Goal: Find specific page/section: Find specific page/section

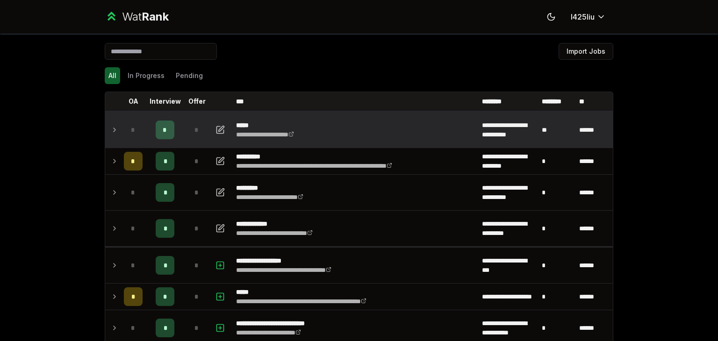
click at [173, 125] on td "*" at bounding box center [164, 130] width 37 height 36
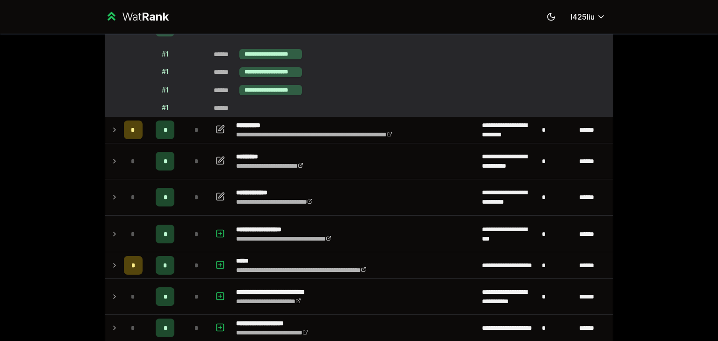
scroll to position [105, 0]
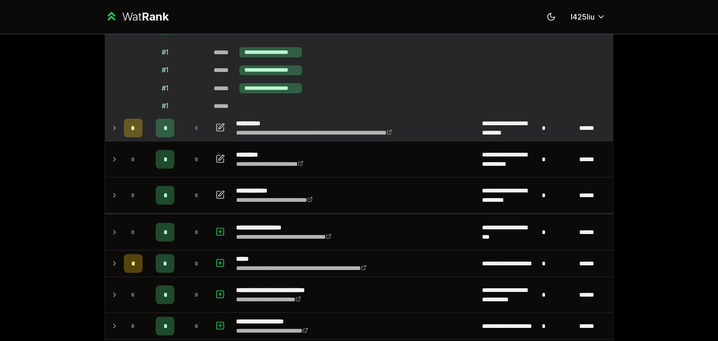
click at [158, 131] on div "*" at bounding box center [165, 128] width 19 height 19
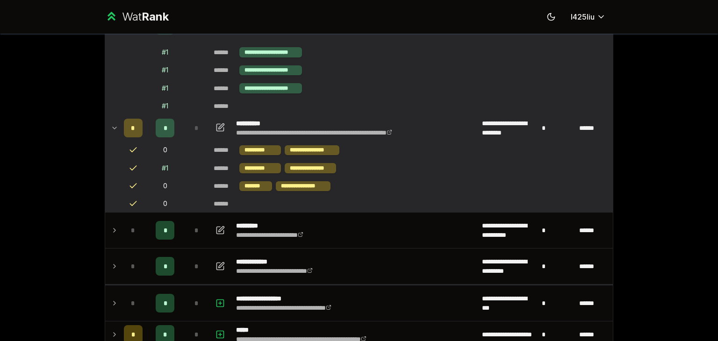
click at [158, 131] on div "*" at bounding box center [165, 128] width 19 height 19
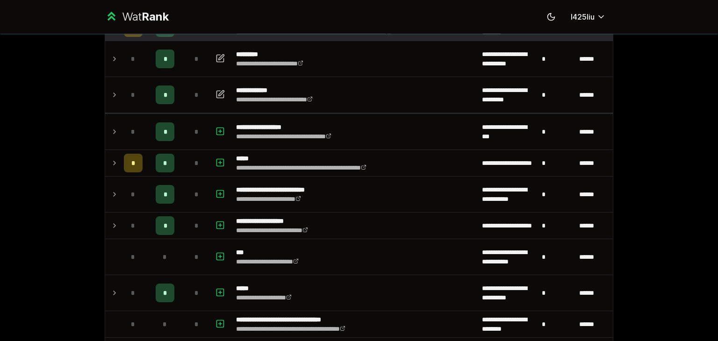
scroll to position [206, 0]
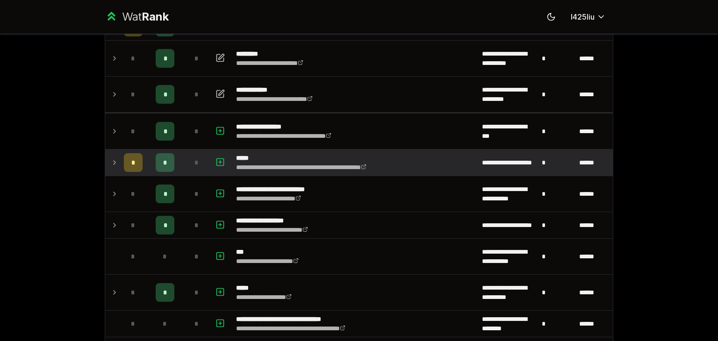
click at [163, 159] on span "*" at bounding box center [165, 162] width 4 height 9
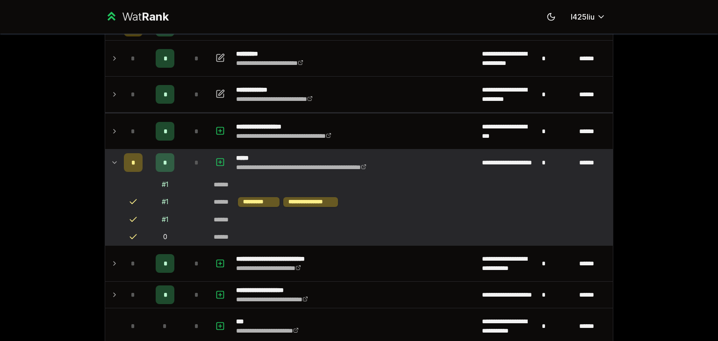
click at [163, 159] on span "*" at bounding box center [165, 162] width 4 height 9
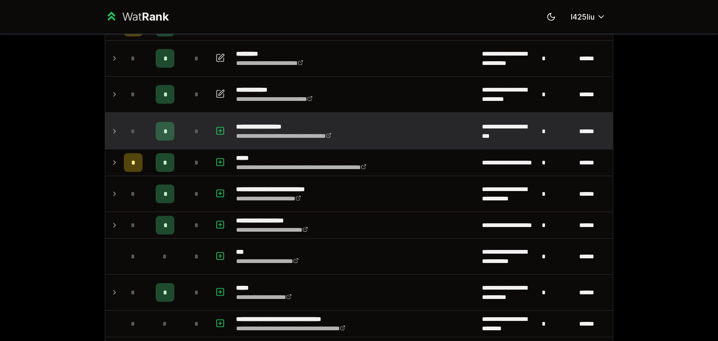
click at [159, 141] on td "*" at bounding box center [164, 132] width 37 height 36
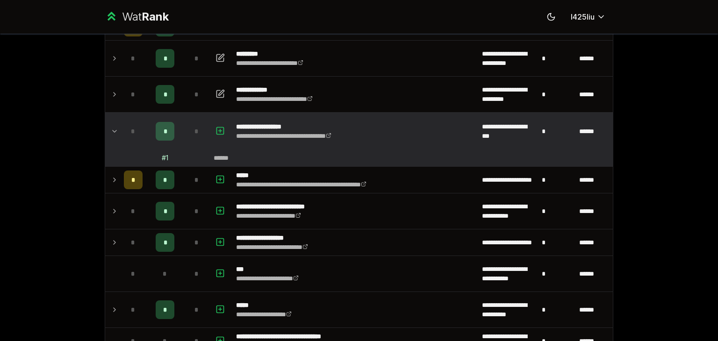
click at [159, 141] on td "*" at bounding box center [164, 132] width 37 height 36
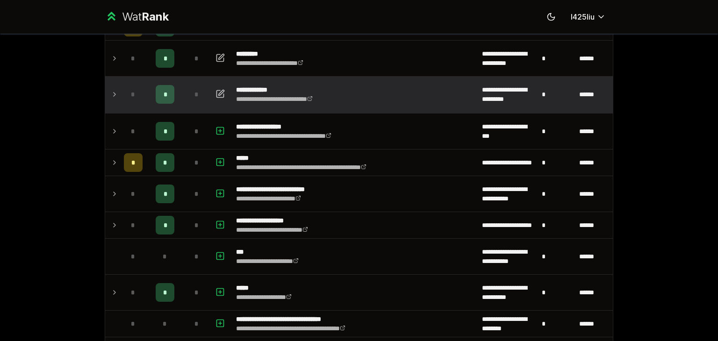
click at [162, 105] on td "*" at bounding box center [164, 95] width 37 height 36
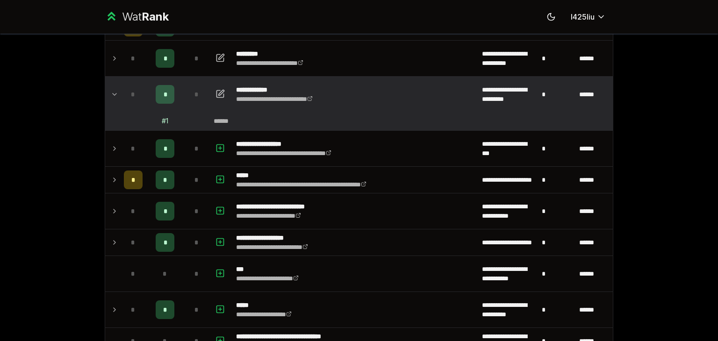
click at [162, 105] on td "*" at bounding box center [164, 95] width 37 height 36
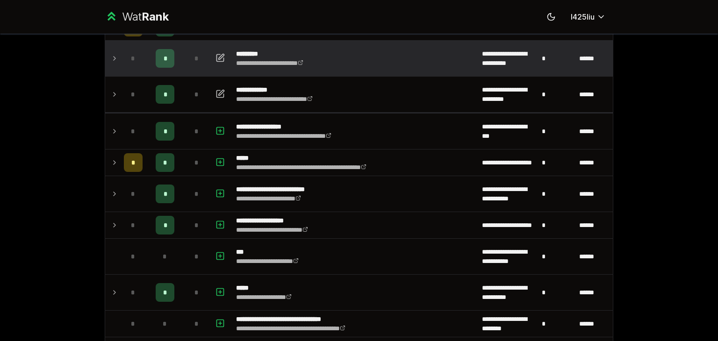
click at [162, 73] on td "*" at bounding box center [164, 59] width 37 height 36
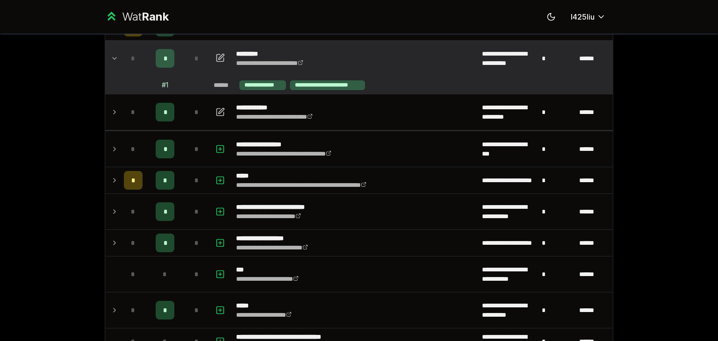
click at [162, 73] on td "*" at bounding box center [164, 59] width 37 height 36
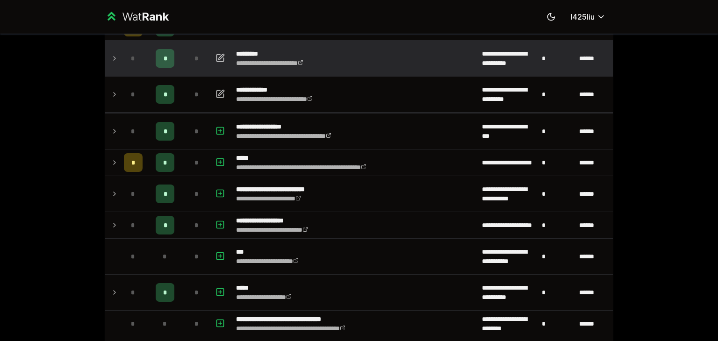
click at [162, 73] on td "*" at bounding box center [164, 59] width 37 height 36
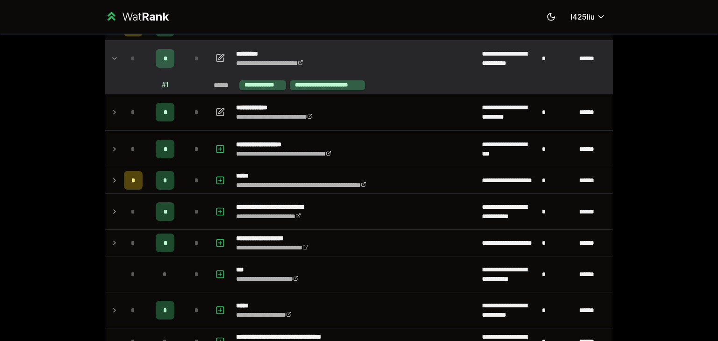
click at [164, 62] on span "*" at bounding box center [165, 58] width 3 height 9
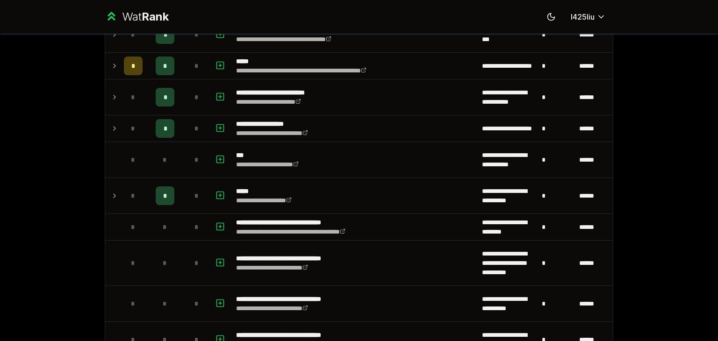
scroll to position [305, 0]
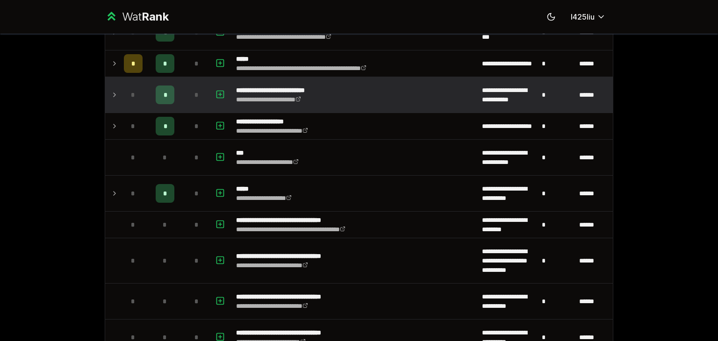
click at [161, 87] on div "*" at bounding box center [165, 95] width 19 height 19
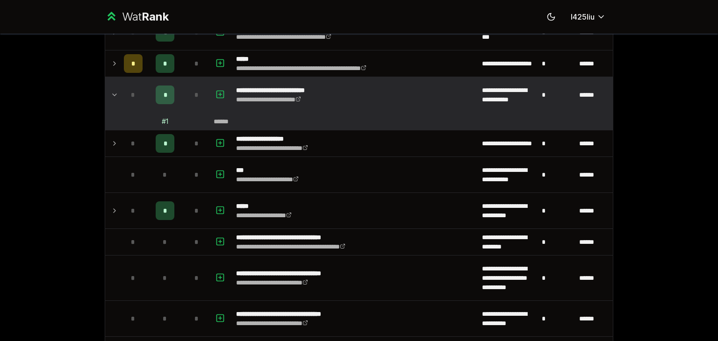
click at [161, 87] on div "*" at bounding box center [165, 95] width 19 height 19
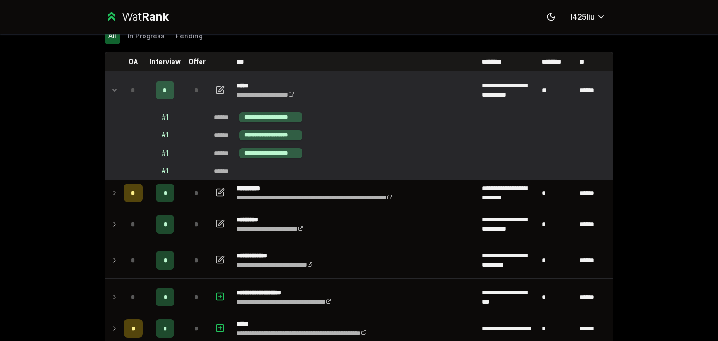
scroll to position [0, 0]
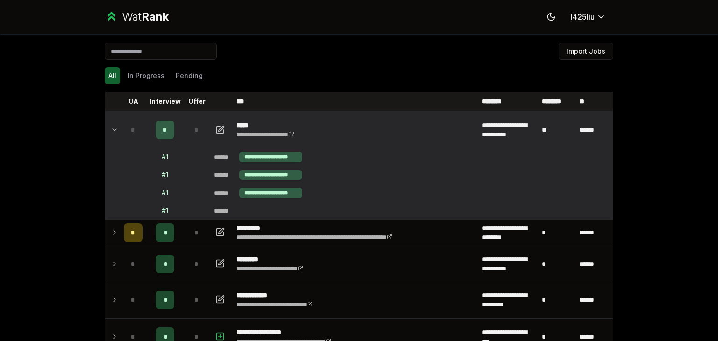
click at [247, 68] on div "All In Progress Pending" at bounding box center [359, 75] width 509 height 17
click at [111, 125] on icon at bounding box center [114, 129] width 7 height 11
